Goal: Check status: Check status

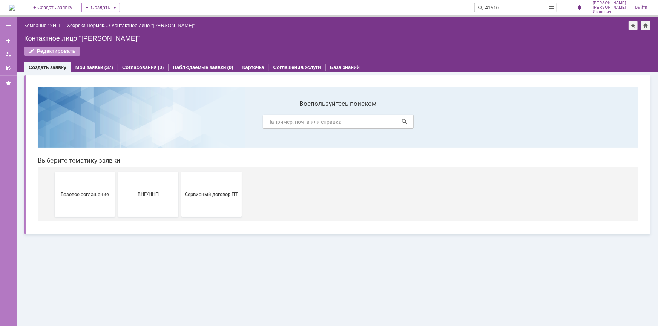
type input "41510"
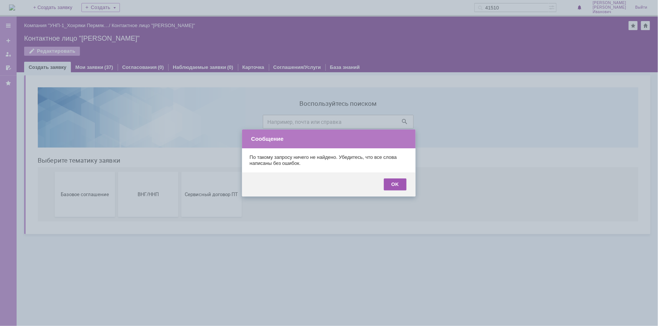
click at [396, 184] on div "OK" at bounding box center [395, 185] width 23 height 12
click at [396, 187] on div "OK" at bounding box center [395, 185] width 23 height 12
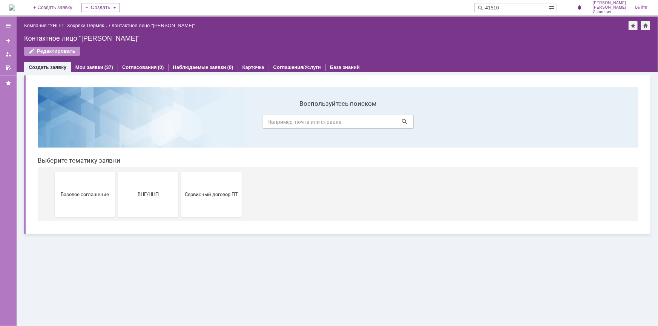
click at [533, 6] on input "41510" at bounding box center [511, 7] width 74 height 9
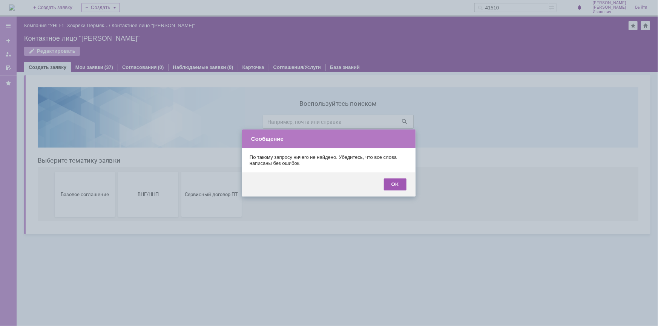
drag, startPoint x: 392, startPoint y: 182, endPoint x: 361, endPoint y: 100, distance: 87.0
click at [392, 182] on div "OK" at bounding box center [395, 185] width 23 height 12
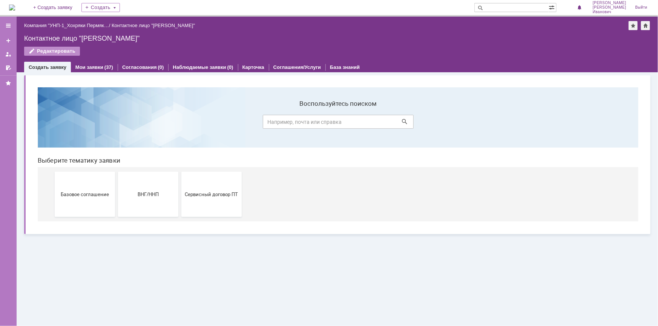
paste input "41510"
type input "41510"
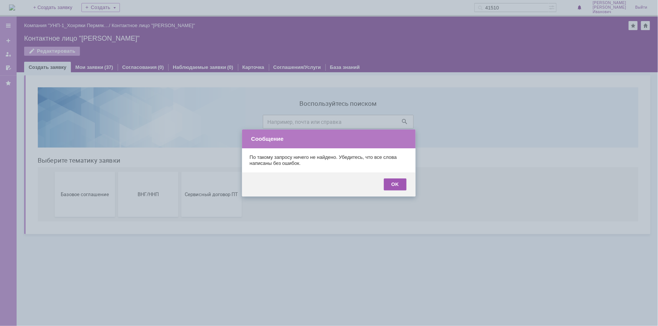
click at [398, 181] on div "OK" at bounding box center [395, 185] width 23 height 12
